Goal: Entertainment & Leisure: Consume media (video, audio)

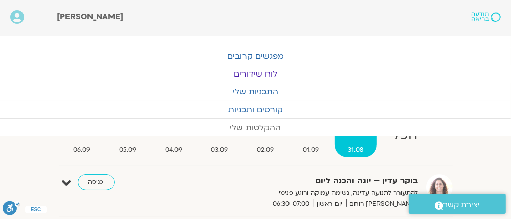
click at [256, 123] on link "ההקלטות שלי" at bounding box center [255, 127] width 511 height 17
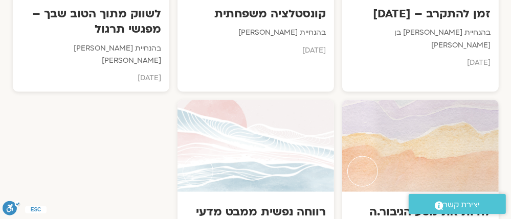
scroll to position [1104, 0]
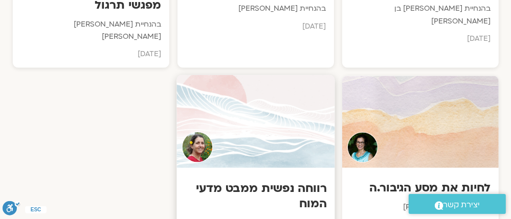
click at [258, 104] on div at bounding box center [255, 122] width 158 height 93
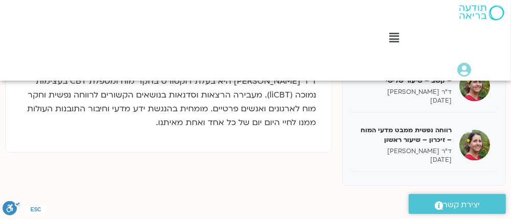
scroll to position [1477, 0]
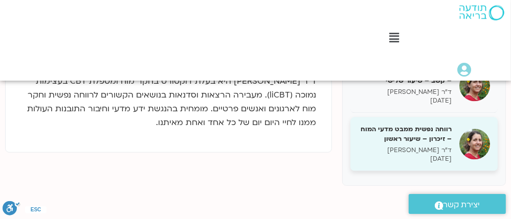
click at [421, 139] on h5 "רווחה נפשית ממבט מדעי המוח – זיכרון – שיעור ראשון" at bounding box center [405, 134] width 94 height 18
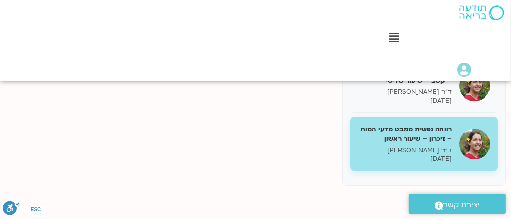
click at [421, 139] on h5 "רווחה נפשית ממבט מדעי המוח – זיכרון – שיעור ראשון" at bounding box center [405, 134] width 94 height 18
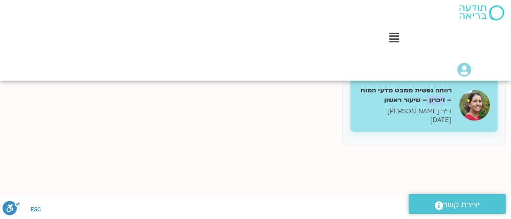
scroll to position [385, 0]
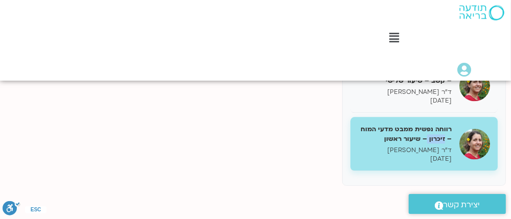
click at [472, 143] on img at bounding box center [474, 144] width 31 height 31
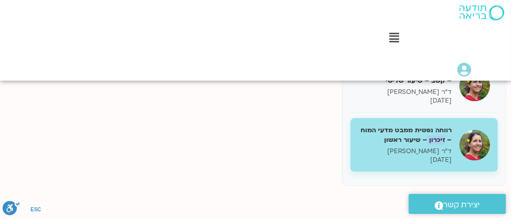
click at [333, 198] on div "רווחה נפשית (Wellbeing) ממבט מדעי המוח 31/01/25 ד"ר נועה אלבלדה 31/01/2025 רווח…" at bounding box center [255, 12] width 511 height 378
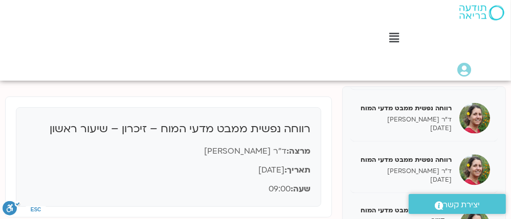
scroll to position [164, 0]
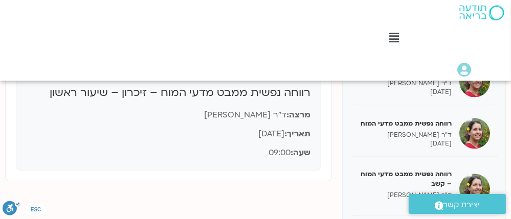
click at [176, 131] on p "תאריך: 29/08/2025" at bounding box center [169, 134] width 284 height 14
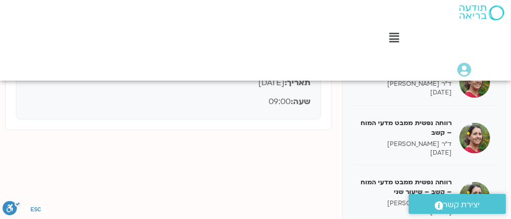
scroll to position [123, 0]
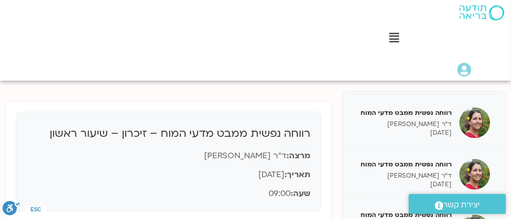
click at [222, 133] on h4 "רווחה נפשית ממבט מדעי המוח – זיכרון – שיעור ראשון" at bounding box center [169, 134] width 284 height 15
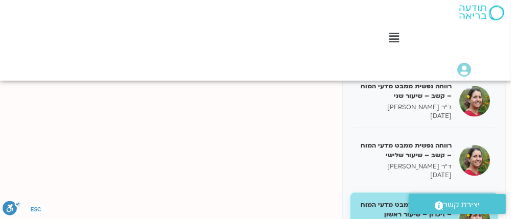
scroll to position [409, 0]
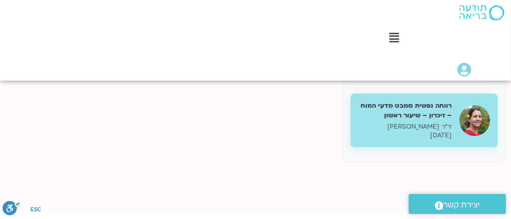
click at [445, 119] on h5 "רווחה נפשית ממבט מדעי המוח – זיכרון – שיעור ראשון" at bounding box center [405, 111] width 94 height 18
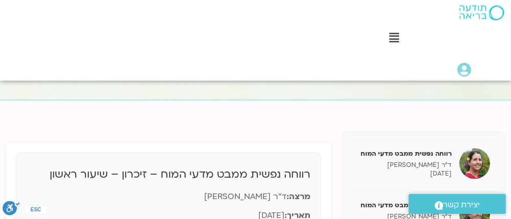
scroll to position [164, 0]
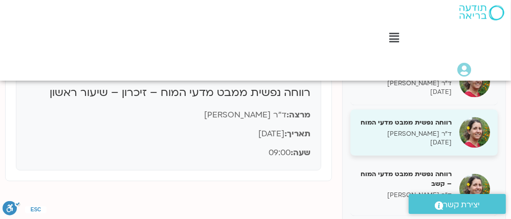
click at [434, 119] on h5 "רווחה נפשית ממבט מדעי המוח" at bounding box center [405, 123] width 94 height 9
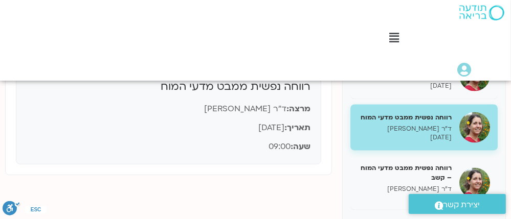
scroll to position [245, 0]
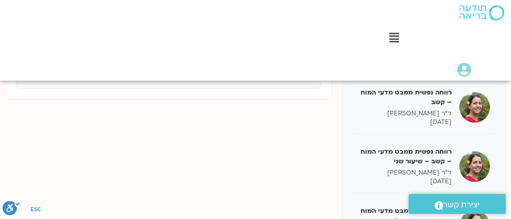
click at [331, 139] on div "רווחה נפשית (Wellbeing) ממבט מדעי המוח 31/01/25 ד"ר נועה אלבלדה 31/01/2025 רווח…" at bounding box center [255, 147] width 501 height 358
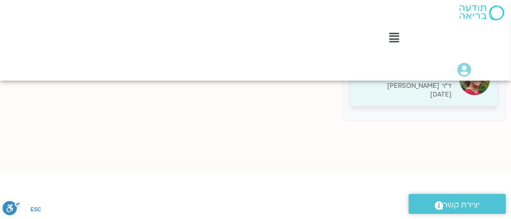
scroll to position [1477, 0]
click at [403, 87] on p "ד"ר נועה אלבלדה" at bounding box center [405, 86] width 94 height 9
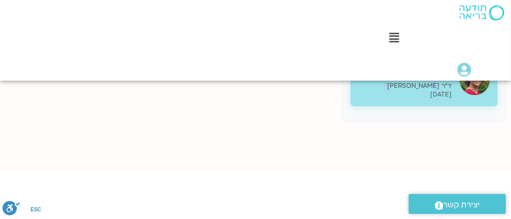
click at [403, 87] on p "ד"ר נועה אלבלדה" at bounding box center [405, 86] width 94 height 9
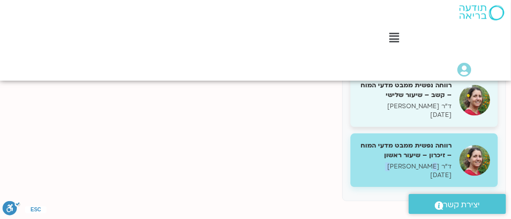
scroll to position [409, 0]
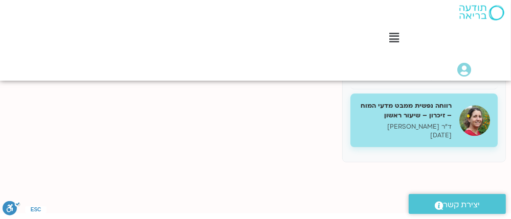
click at [425, 109] on h5 "רווחה נפשית ממבט מדעי המוח – זיכרון – שיעור ראשון" at bounding box center [405, 111] width 94 height 18
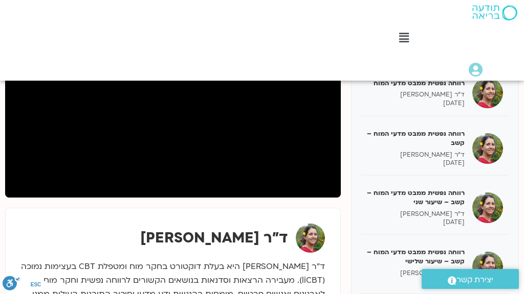
scroll to position [1415, 0]
